Goal: Task Accomplishment & Management: Use online tool/utility

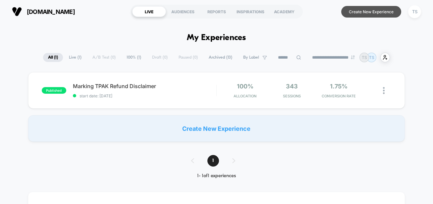
click at [369, 10] on button "Create New Experience" at bounding box center [371, 12] width 60 height 12
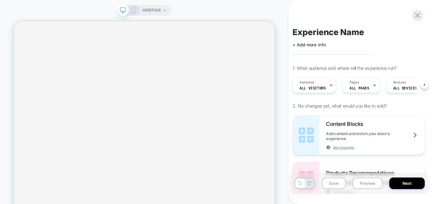
scroll to position [0, 0]
click at [333, 39] on div "Click to edit experience details + Add more info" at bounding box center [360, 42] width 134 height 10
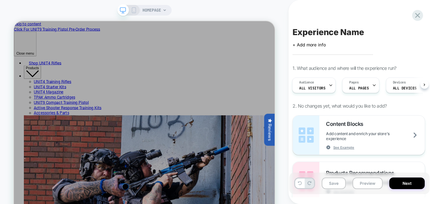
scroll to position [0, 0]
click at [333, 36] on span "Experience Name" at bounding box center [328, 32] width 71 height 10
type textarea "**********"
click at [410, 33] on icon at bounding box center [412, 32] width 8 height 8
click at [353, 88] on span "ALL PAGES" at bounding box center [359, 88] width 20 height 5
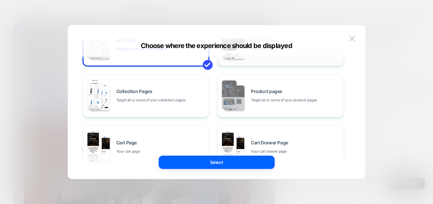
scroll to position [42, 0]
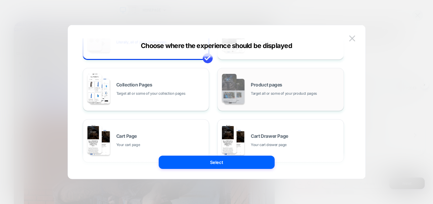
click at [252, 94] on span "Target all or some of your product pages" at bounding box center [284, 93] width 66 height 6
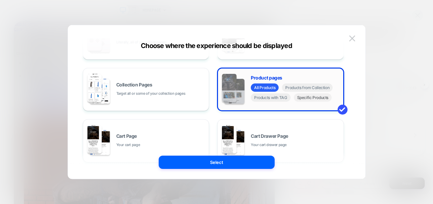
click at [304, 99] on span "Specific Products" at bounding box center [313, 97] width 38 height 8
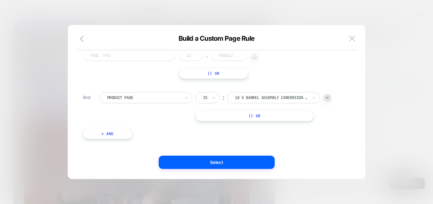
scroll to position [0, 0]
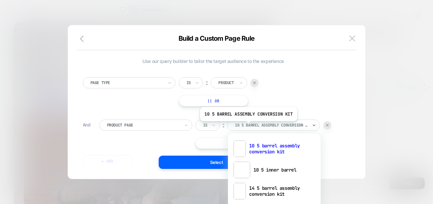
click at [248, 126] on div at bounding box center [271, 125] width 73 height 6
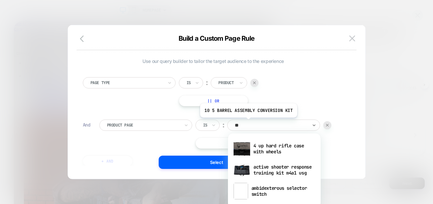
type input "*"
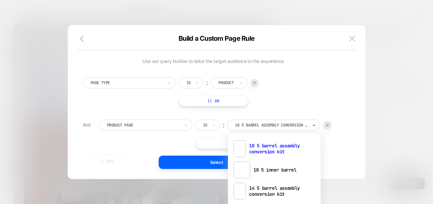
click at [291, 106] on div "Page Type Is ︰ Product || Or And Product Page Is ︰ option HOP-UP REPLACEMENT KI…" at bounding box center [214, 118] width 268 height 103
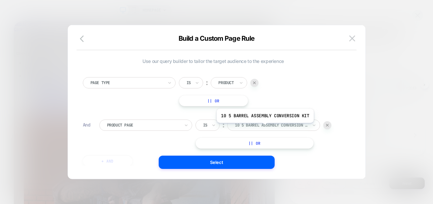
click at [264, 128] on div at bounding box center [271, 125] width 73 height 6
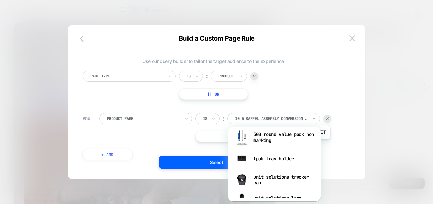
scroll to position [1387, 0]
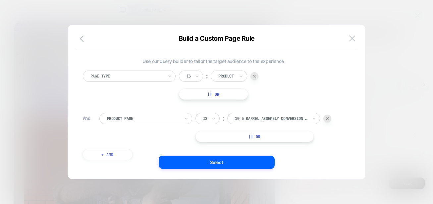
click at [299, 84] on div "Page Type Is ︰ Product || Or" at bounding box center [213, 85] width 261 height 29
click at [349, 37] on img at bounding box center [352, 38] width 6 height 6
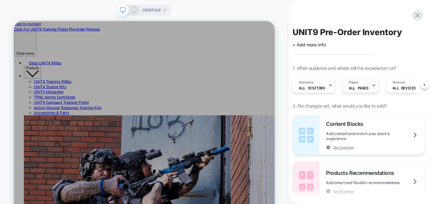
click at [352, 88] on span "ALL PAGES" at bounding box center [359, 88] width 20 height 5
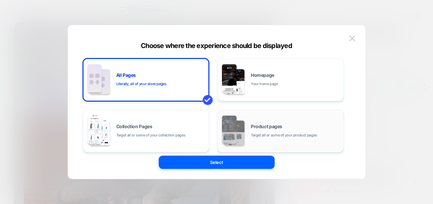
click at [257, 131] on div "Product pages Target all or some of your product pages" at bounding box center [295, 131] width 89 height 14
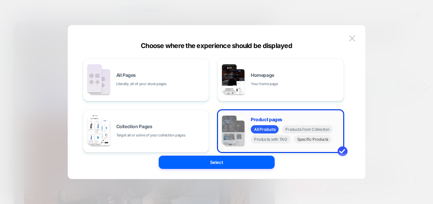
click at [303, 140] on span "Specific Products" at bounding box center [313, 139] width 38 height 8
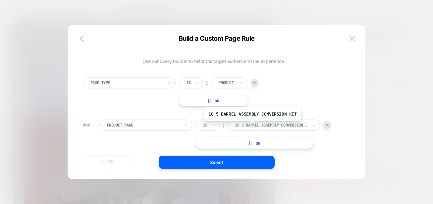
click at [252, 126] on div at bounding box center [271, 125] width 73 height 6
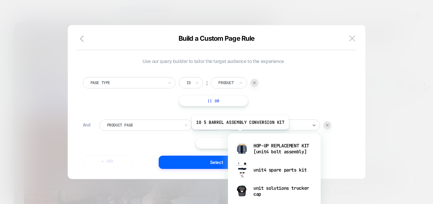
type input "*****"
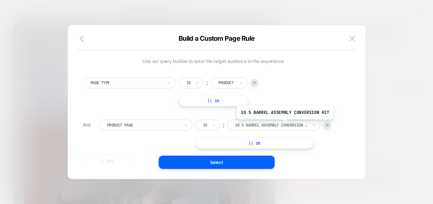
click at [284, 125] on div at bounding box center [271, 125] width 73 height 6
click at [327, 124] on img at bounding box center [327, 125] width 3 height 3
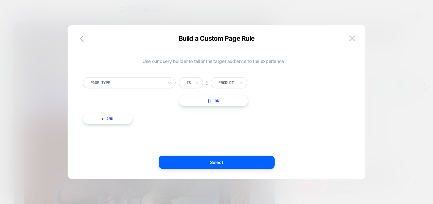
click at [98, 119] on button "+ And" at bounding box center [108, 118] width 50 height 11
click at [122, 127] on div at bounding box center [143, 125] width 73 height 6
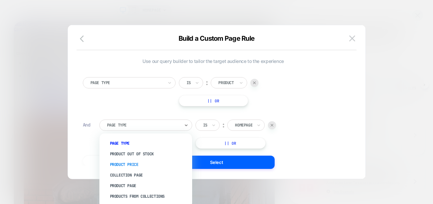
scroll to position [18, 0]
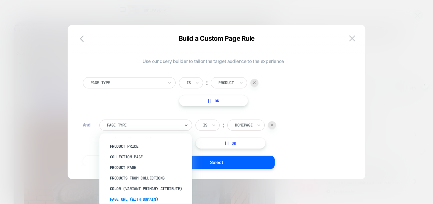
click at [127, 197] on div "Page Url (WITH DOMAIN)" at bounding box center [149, 199] width 86 height 11
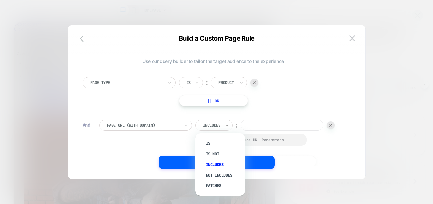
click at [217, 126] on div at bounding box center [212, 125] width 18 height 6
click at [209, 140] on div "Is" at bounding box center [223, 143] width 43 height 11
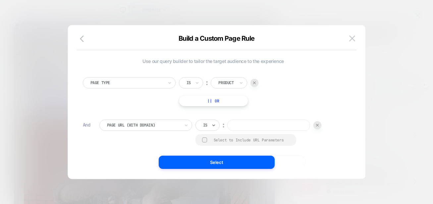
click at [254, 125] on input at bounding box center [268, 125] width 83 height 11
paste input "**********"
type input "**********"
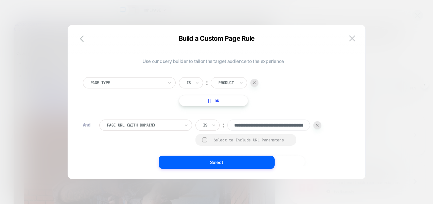
click at [348, 93] on div "**********" at bounding box center [214, 101] width 278 height 127
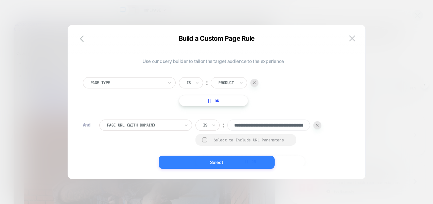
click at [228, 165] on button "Select" at bounding box center [217, 162] width 116 height 13
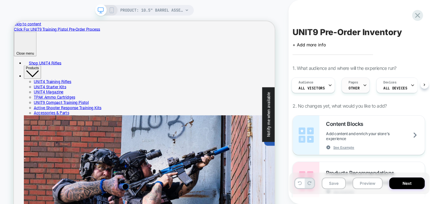
click at [359, 84] on div "Pages OTHER" at bounding box center [354, 85] width 24 height 15
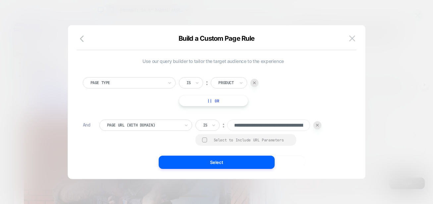
click at [318, 127] on div at bounding box center [318, 125] width 8 height 8
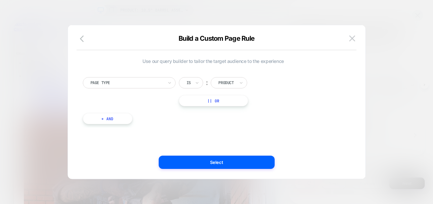
click at [112, 116] on button "+ And" at bounding box center [108, 118] width 50 height 11
click at [118, 125] on div at bounding box center [143, 125] width 73 height 6
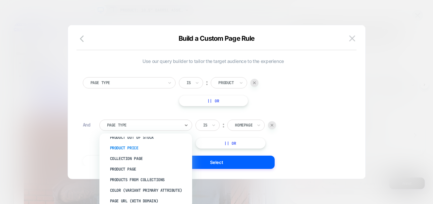
scroll to position [18, 0]
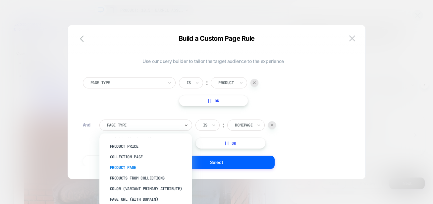
click at [119, 167] on div "Product Page" at bounding box center [149, 167] width 86 height 11
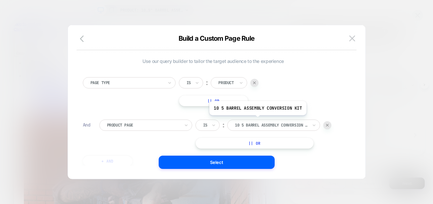
click at [256, 122] on div "10 5 barrel assembly conversion kit" at bounding box center [271, 125] width 74 height 7
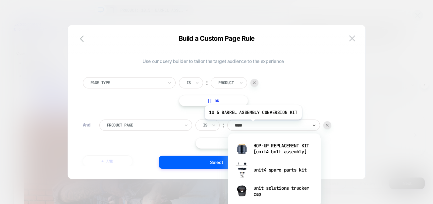
type input "*****"
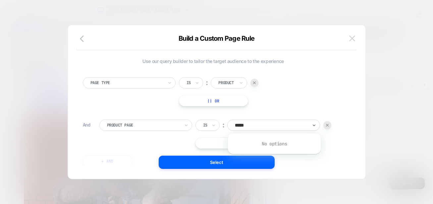
click at [351, 41] on img at bounding box center [352, 38] width 6 height 6
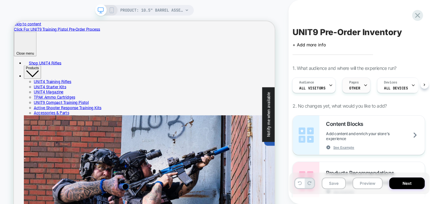
click at [356, 84] on span "Pages" at bounding box center [353, 82] width 9 height 5
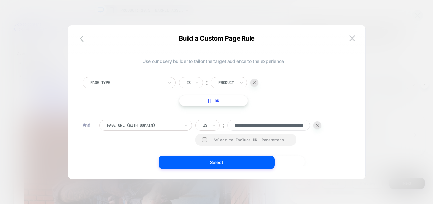
click at [320, 121] on div at bounding box center [318, 125] width 8 height 8
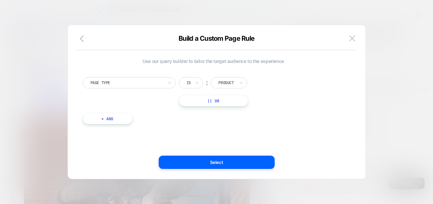
click at [24, 79] on div at bounding box center [216, 102] width 433 height 204
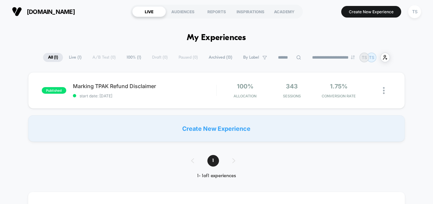
click at [235, 132] on div "Create New Experience" at bounding box center [216, 128] width 377 height 27
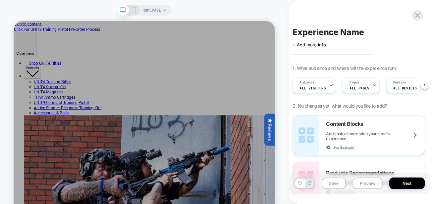
scroll to position [0, 0]
click at [360, 87] on span "ALL PAGES" at bounding box center [359, 88] width 20 height 5
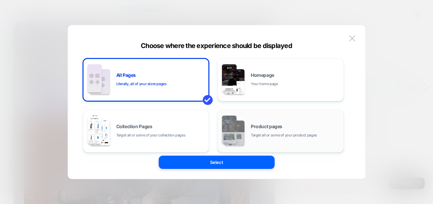
click at [259, 125] on span "Product pages" at bounding box center [266, 126] width 31 height 5
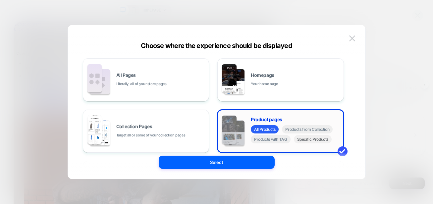
click at [305, 143] on span "Specific Products" at bounding box center [313, 139] width 38 height 8
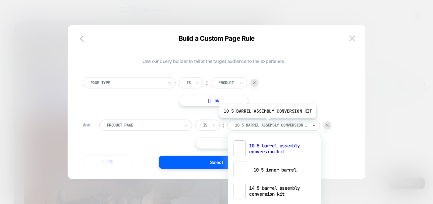
click at [267, 123] on div at bounding box center [271, 125] width 73 height 6
type input "*"
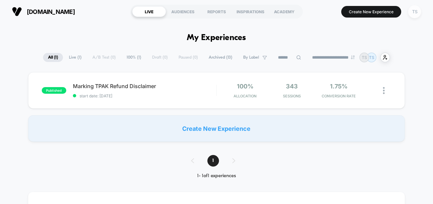
click at [414, 15] on div "TS" at bounding box center [414, 11] width 13 height 13
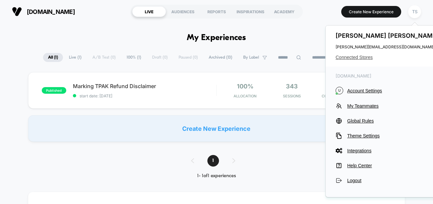
click at [357, 57] on span "Connected Stores" at bounding box center [388, 57] width 105 height 5
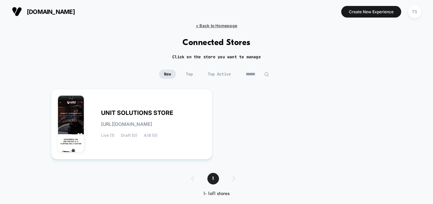
click at [224, 26] on span "< Back to Homepage" at bounding box center [216, 25] width 41 height 5
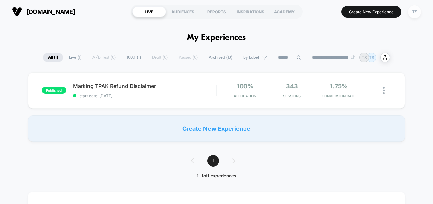
click at [412, 8] on div "TS" at bounding box center [414, 11] width 13 height 13
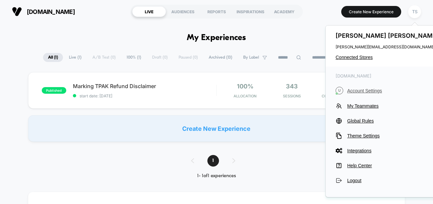
click at [362, 91] on span "Account Settings" at bounding box center [393, 90] width 93 height 5
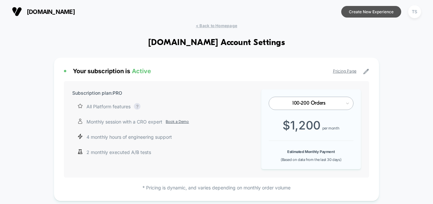
click at [370, 13] on button "Create New Experience" at bounding box center [371, 12] width 60 height 12
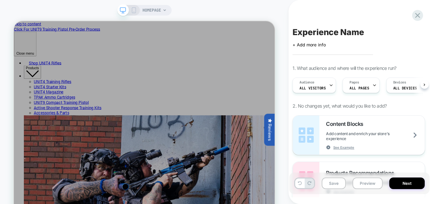
scroll to position [0, 0]
click at [365, 91] on div "Pages ALL PAGES" at bounding box center [359, 85] width 33 height 15
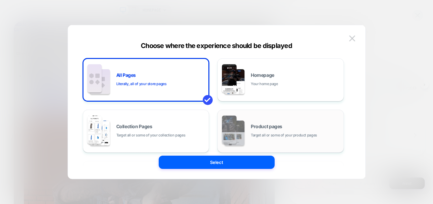
click at [280, 124] on span "Product pages" at bounding box center [266, 126] width 31 height 5
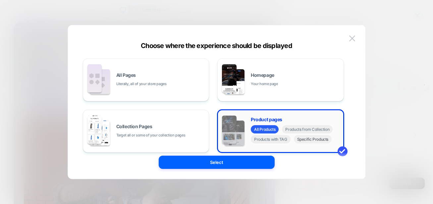
click at [304, 142] on span "Specific Products" at bounding box center [313, 139] width 38 height 8
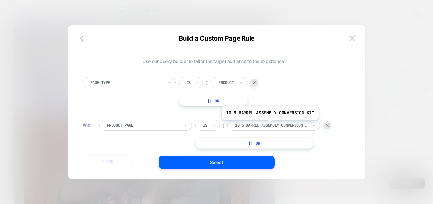
click at [269, 125] on div at bounding box center [271, 125] width 73 height 6
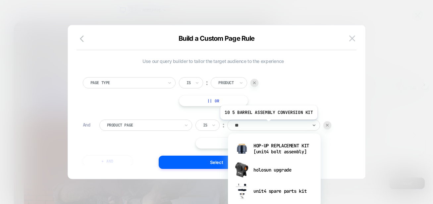
type input "*"
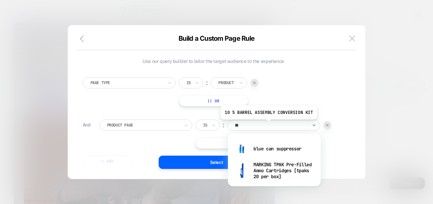
type input "*"
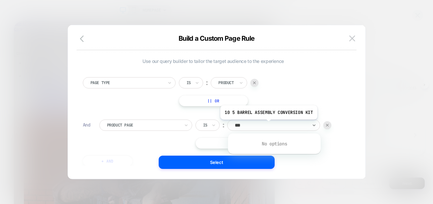
type input "****"
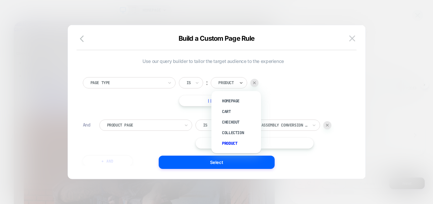
click at [224, 85] on div at bounding box center [226, 83] width 17 height 6
click at [220, 72] on div "Page Type Is ︰ option Homepage focused, 1 of 5. 5 results available. Use Up and…" at bounding box center [214, 118] width 268 height 103
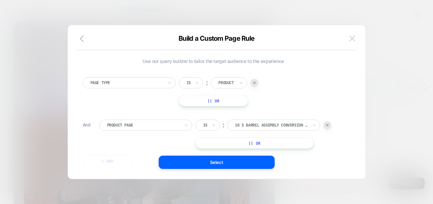
click at [351, 38] on img at bounding box center [352, 38] width 6 height 6
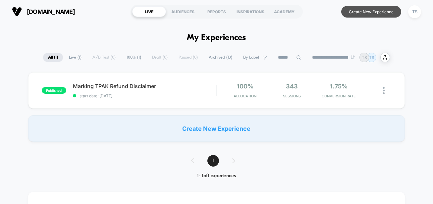
click at [364, 11] on button "Create New Experience" at bounding box center [371, 12] width 60 height 12
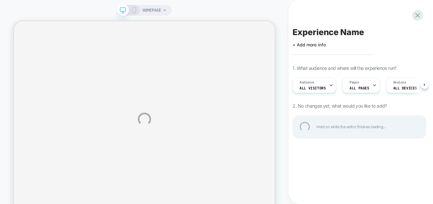
click at [361, 84] on div "HOMEPAGE Experience Name Click to edit experience details + Add more info 1. Wh…" at bounding box center [216, 119] width 433 height 239
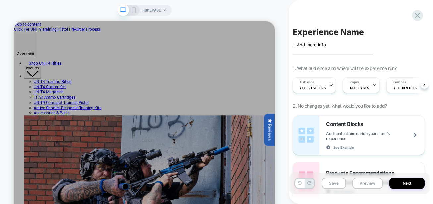
scroll to position [0, 0]
click at [363, 89] on span "ALL PAGES" at bounding box center [359, 88] width 20 height 5
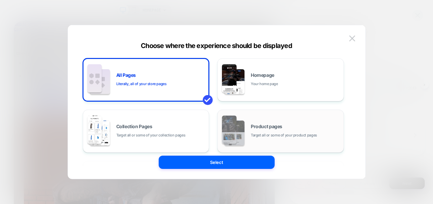
click at [270, 126] on span "Product pages" at bounding box center [266, 126] width 31 height 5
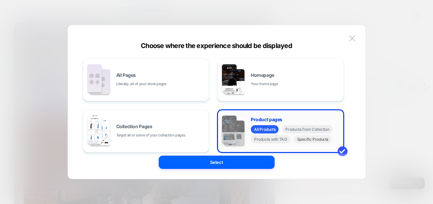
click at [305, 142] on span "Specific Products" at bounding box center [313, 139] width 38 height 8
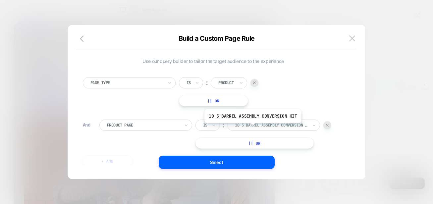
click at [252, 128] on div at bounding box center [271, 125] width 73 height 6
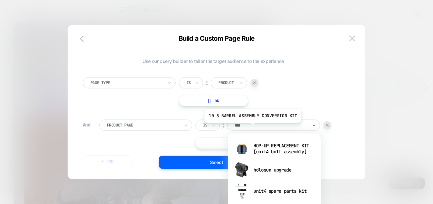
type input "****"
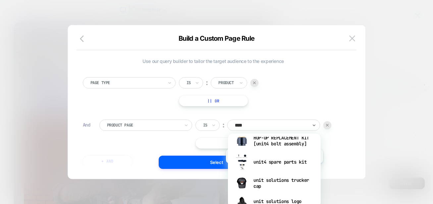
scroll to position [0, 0]
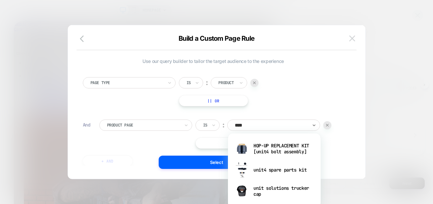
click at [354, 37] on img at bounding box center [352, 38] width 6 height 6
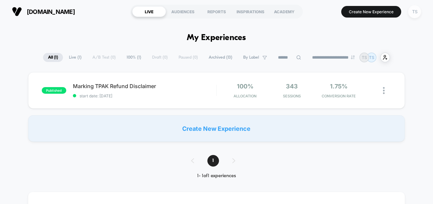
click at [411, 12] on div "TS" at bounding box center [414, 11] width 13 height 13
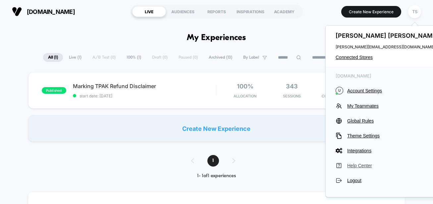
click at [358, 164] on span "Help Center" at bounding box center [393, 165] width 93 height 5
click at [357, 14] on button "Create New Experience" at bounding box center [371, 12] width 60 height 12
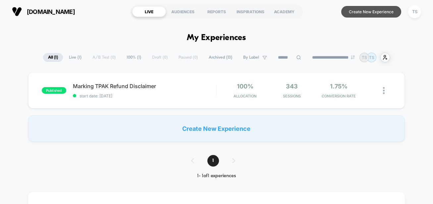
click at [370, 11] on button "Create New Experience" at bounding box center [371, 12] width 60 height 12
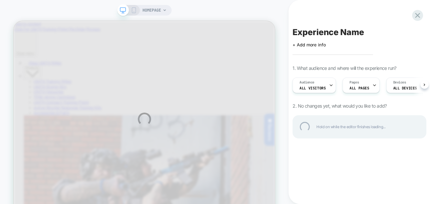
click at [361, 88] on div "HOMEPAGE Experience Name Click to edit experience details + Add more info 1. Wh…" at bounding box center [216, 119] width 433 height 239
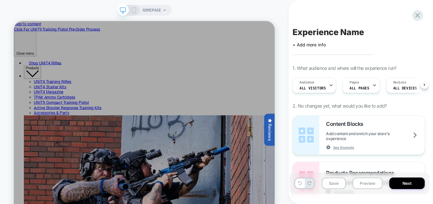
scroll to position [0, 0]
click at [361, 88] on span "ALL PAGES" at bounding box center [359, 88] width 20 height 5
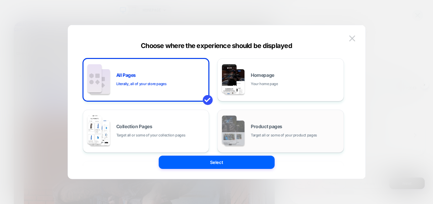
click at [263, 136] on span "Target all or some of your product pages" at bounding box center [284, 135] width 66 height 6
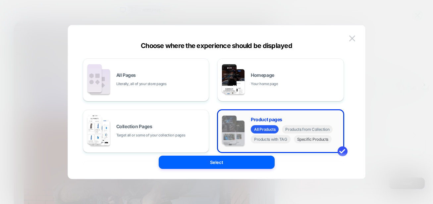
click at [305, 141] on span "Specific Products" at bounding box center [313, 139] width 38 height 8
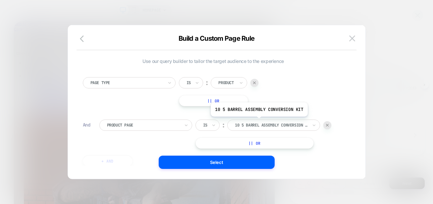
click at [259, 121] on div "10 5 barrel assembly conversion kit" at bounding box center [273, 125] width 93 height 11
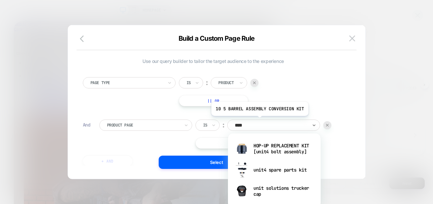
type input "*****"
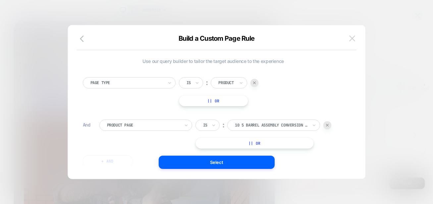
click at [353, 36] on img at bounding box center [352, 38] width 6 height 6
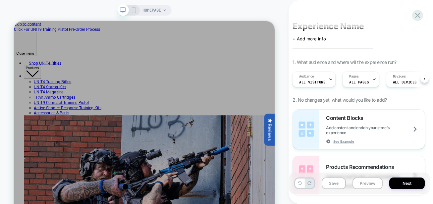
scroll to position [0, 0]
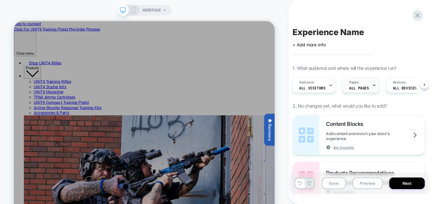
click at [362, 86] on span "ALL PAGES" at bounding box center [359, 88] width 20 height 5
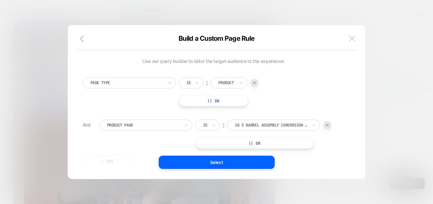
click at [353, 38] on img at bounding box center [352, 38] width 6 height 6
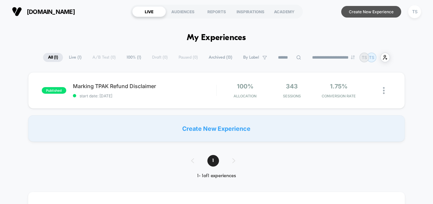
click at [370, 11] on button "Create New Experience" at bounding box center [371, 12] width 60 height 12
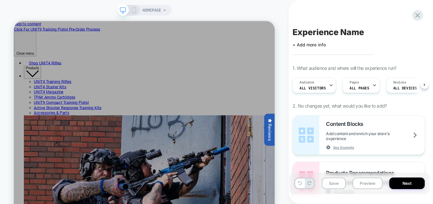
scroll to position [0, 0]
click at [361, 87] on span "ALL PAGES" at bounding box center [359, 88] width 20 height 5
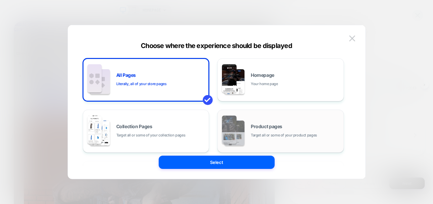
click at [260, 131] on div "Product pages Target all or some of your product pages" at bounding box center [295, 131] width 89 height 14
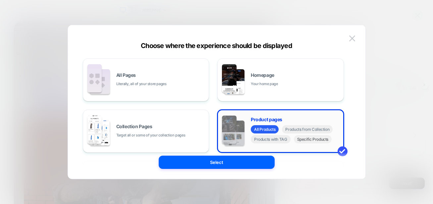
click at [311, 143] on span "Specific Products" at bounding box center [313, 139] width 38 height 8
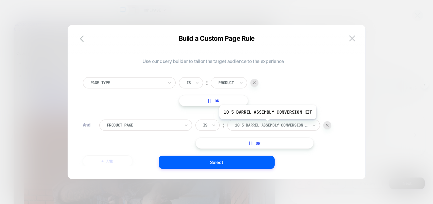
click at [267, 124] on div at bounding box center [271, 125] width 73 height 6
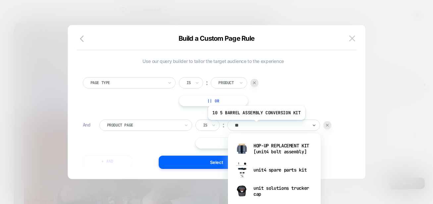
type input "*"
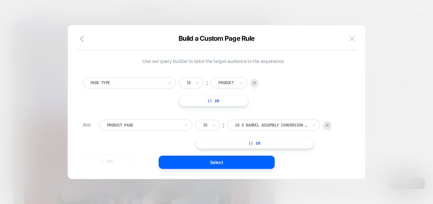
click at [351, 38] on img at bounding box center [352, 38] width 6 height 6
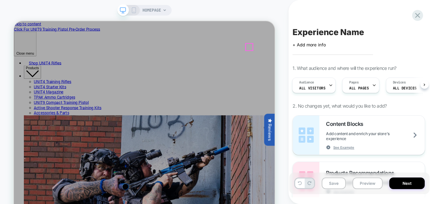
type input "*****"
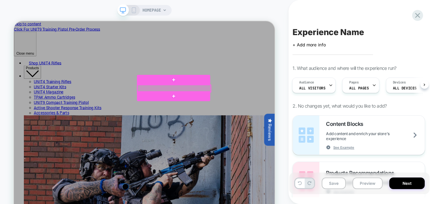
click at [204, 111] on div at bounding box center [228, 110] width 98 height 9
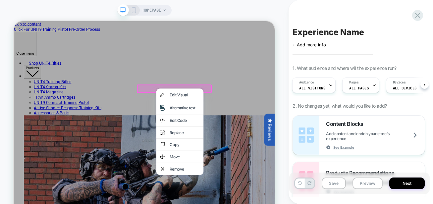
click at [191, 108] on div at bounding box center [228, 111] width 100 height 11
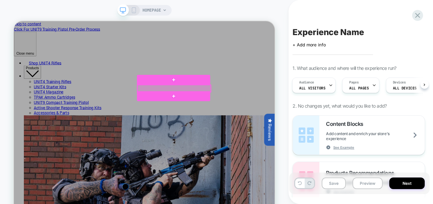
click at [203, 108] on div at bounding box center [228, 110] width 98 height 9
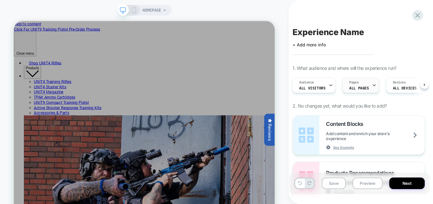
click at [359, 88] on span "ALL PAGES" at bounding box center [359, 88] width 20 height 5
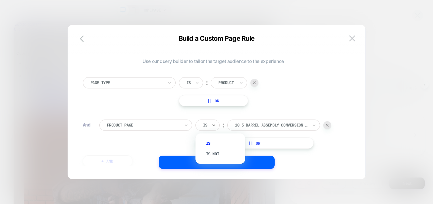
click at [211, 125] on div "Is" at bounding box center [208, 125] width 24 height 11
click at [160, 123] on div at bounding box center [143, 125] width 73 height 6
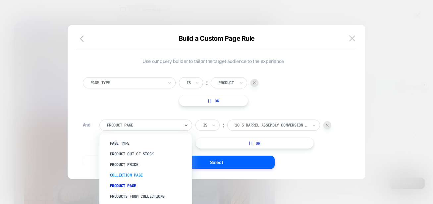
scroll to position [18, 0]
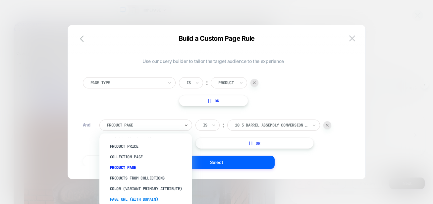
click at [135, 195] on div "Page Url (WITH DOMAIN)" at bounding box center [149, 199] width 86 height 11
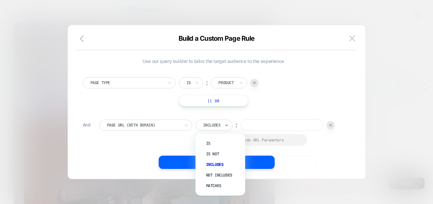
click at [208, 127] on div at bounding box center [212, 125] width 18 height 6
click at [265, 121] on input at bounding box center [282, 125] width 83 height 11
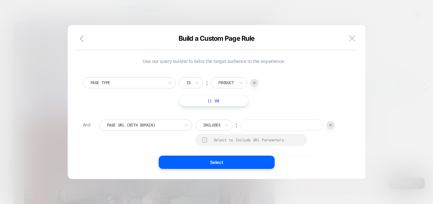
paste input "**********"
type input "**********"
click at [203, 142] on div at bounding box center [204, 140] width 5 height 5
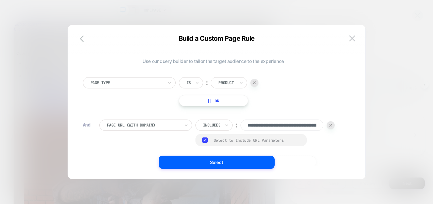
click at [212, 139] on div "Group Select to Include URL Parameters" at bounding box center [251, 140] width 111 height 12
click at [205, 142] on rect at bounding box center [205, 140] width 6 height 5
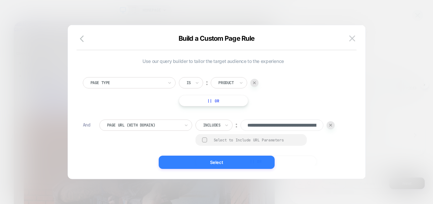
click at [213, 165] on button "Select" at bounding box center [217, 162] width 116 height 13
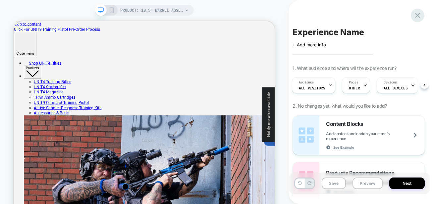
click at [417, 10] on div at bounding box center [418, 16] width 14 height 14
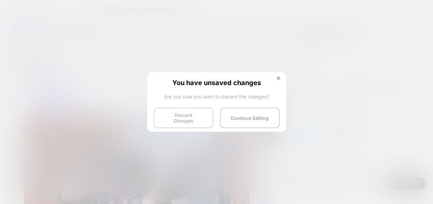
click at [187, 117] on button "Discard Changes" at bounding box center [184, 118] width 60 height 21
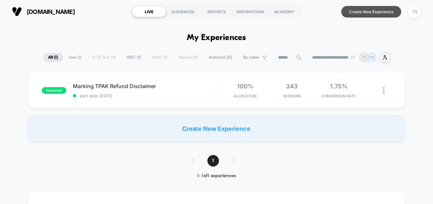
click at [368, 10] on button "Create New Experience" at bounding box center [371, 12] width 60 height 12
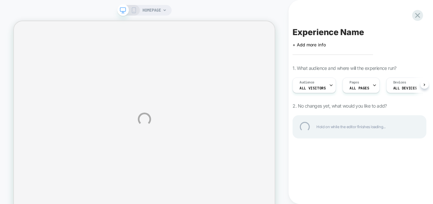
click at [352, 87] on div "HOMEPAGE Experience Name Click to edit experience details + Add more info 1. Wh…" at bounding box center [216, 119] width 433 height 239
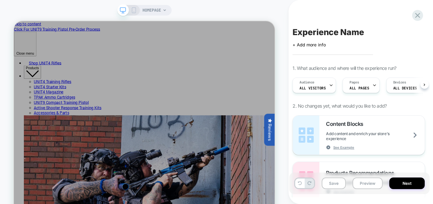
scroll to position [0, 0]
click at [355, 85] on div "Pages ALL PAGES" at bounding box center [359, 85] width 33 height 15
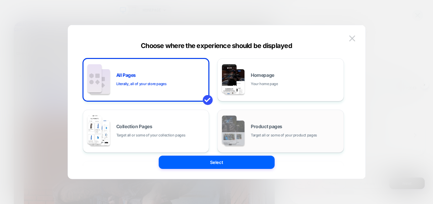
click at [267, 128] on span "Product pages" at bounding box center [266, 126] width 31 height 5
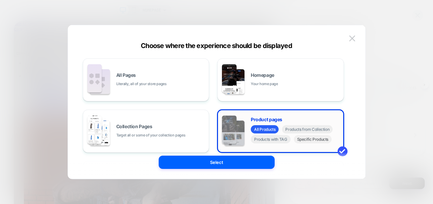
click at [313, 143] on span "Specific Products" at bounding box center [313, 139] width 38 height 8
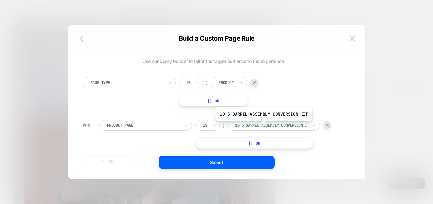
click at [263, 126] on div at bounding box center [271, 125] width 73 height 6
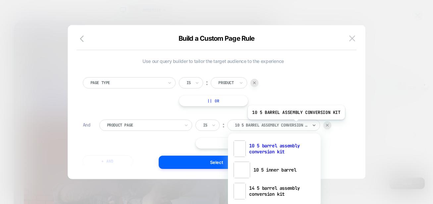
click at [295, 125] on div at bounding box center [271, 125] width 73 height 6
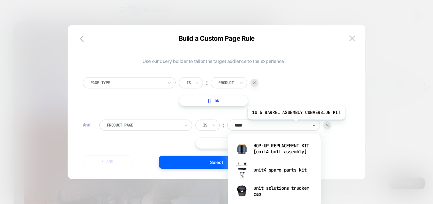
type input "*****"
